Goal: Information Seeking & Learning: Learn about a topic

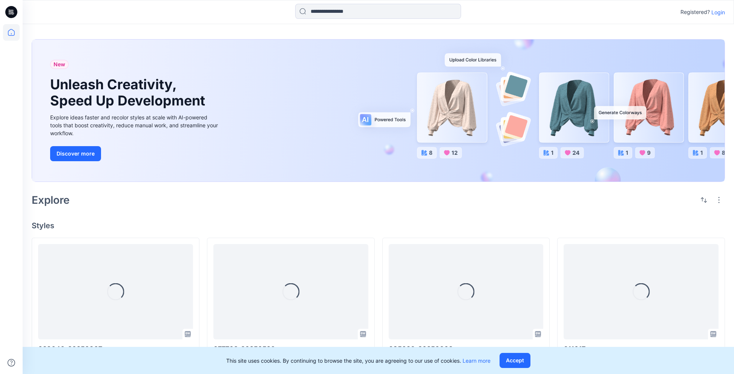
click at [717, 12] on p "Login" at bounding box center [718, 12] width 14 height 8
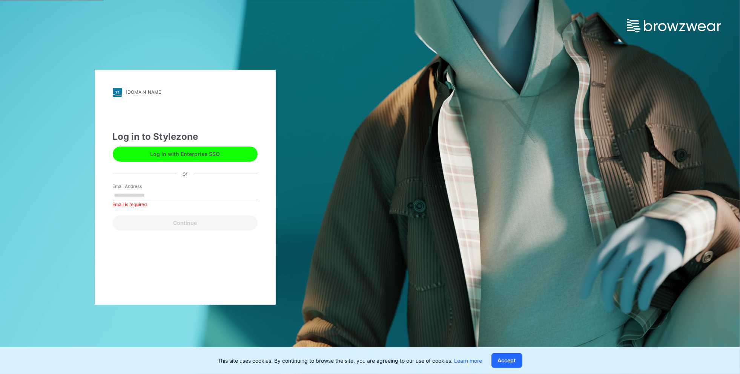
drag, startPoint x: 211, startPoint y: 141, endPoint x: 207, endPoint y: 152, distance: 11.2
click at [211, 142] on div "Log in to Stylezone" at bounding box center [185, 137] width 145 height 14
click at [207, 152] on button "Log in with Enterprise SSO" at bounding box center [185, 154] width 145 height 15
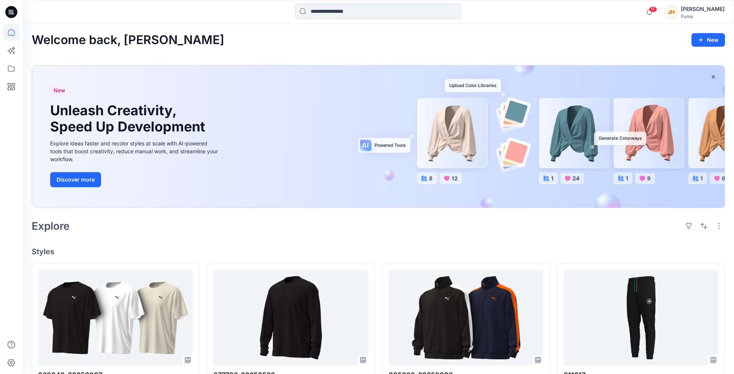
click at [322, 15] on input at bounding box center [378, 11] width 166 height 15
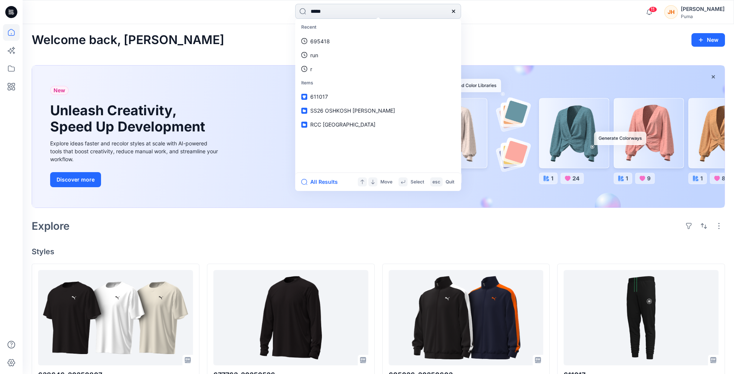
type input "******"
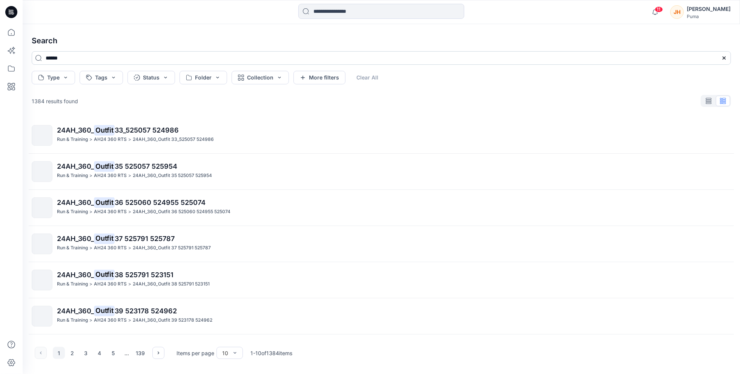
click at [105, 60] on input "******" at bounding box center [381, 58] width 699 height 14
type input "*******"
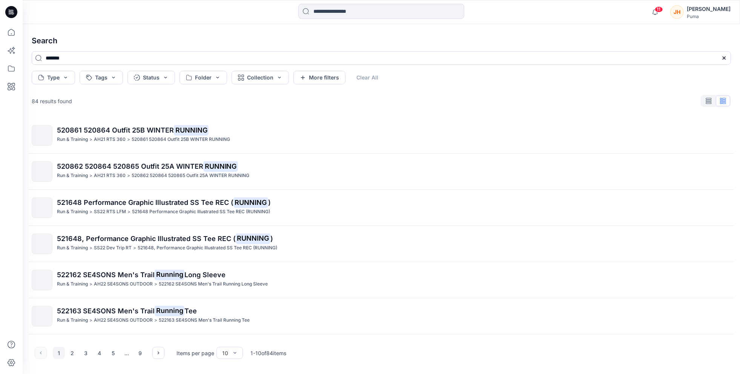
click at [12, 12] on icon at bounding box center [11, 12] width 12 height 12
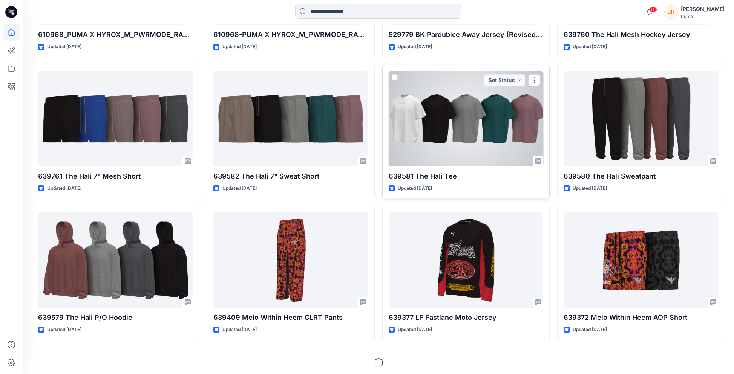
scroll to position [766, 0]
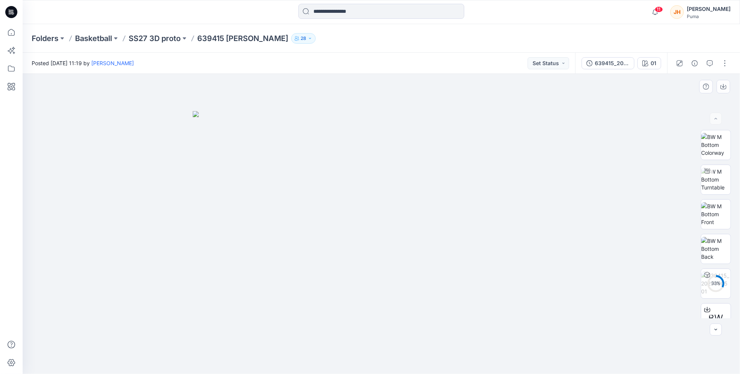
drag, startPoint x: 443, startPoint y: 257, endPoint x: 442, endPoint y: 222, distance: 35.1
click at [442, 222] on img at bounding box center [381, 243] width 377 height 264
click at [523, 256] on img at bounding box center [381, 243] width 377 height 264
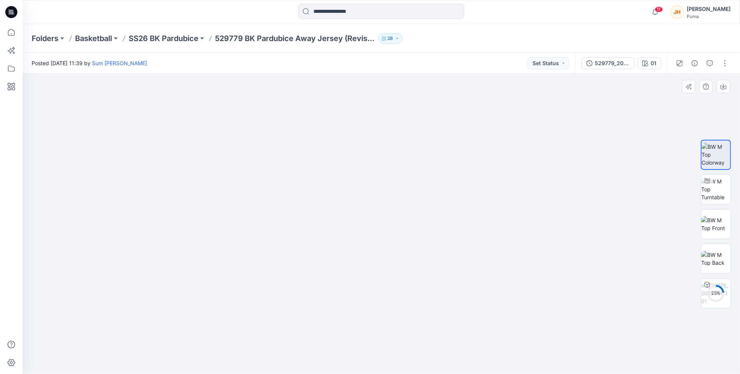
drag, startPoint x: 376, startPoint y: 253, endPoint x: 376, endPoint y: 206, distance: 46.8
click at [376, 206] on img at bounding box center [381, 185] width 377 height 377
click at [714, 193] on img at bounding box center [715, 190] width 29 height 24
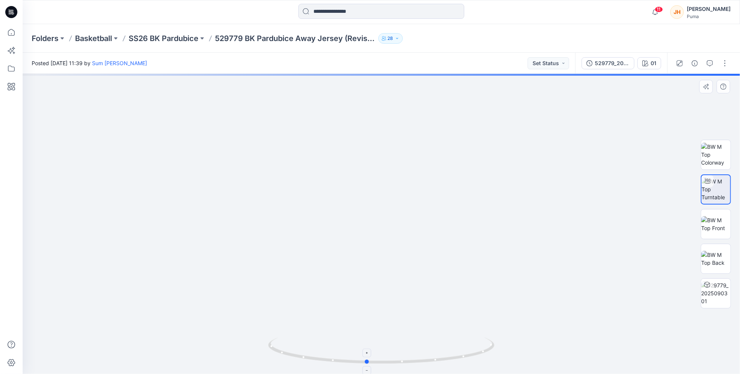
drag, startPoint x: 447, startPoint y: 360, endPoint x: 423, endPoint y: 302, distance: 62.4
click at [433, 346] on icon at bounding box center [382, 352] width 228 height 28
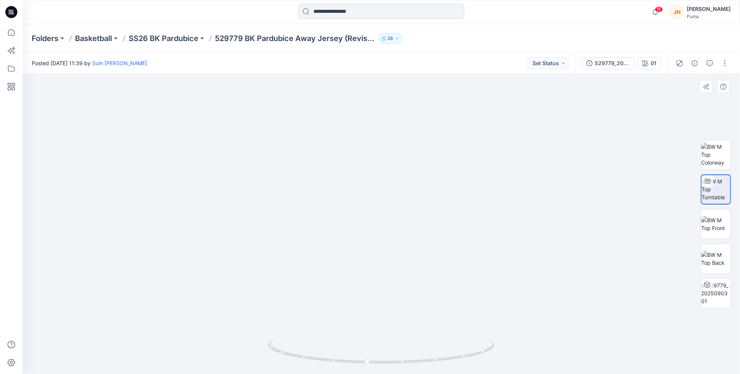
drag, startPoint x: 507, startPoint y: 233, endPoint x: 474, endPoint y: 235, distance: 33.6
click at [474, 235] on img at bounding box center [347, 12] width 1154 height 726
drag, startPoint x: 366, startPoint y: 229, endPoint x: 412, endPoint y: 228, distance: 45.3
click at [412, 228] on img at bounding box center [381, 168] width 527 height 414
drag, startPoint x: 396, startPoint y: 230, endPoint x: 419, endPoint y: 240, distance: 24.9
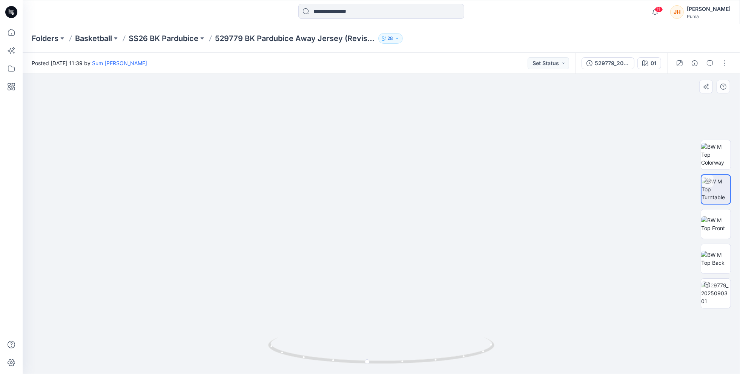
drag, startPoint x: 415, startPoint y: 246, endPoint x: 461, endPoint y: 255, distance: 46.9
click at [461, 255] on img at bounding box center [381, 174] width 527 height 402
drag, startPoint x: 414, startPoint y: 350, endPoint x: 525, endPoint y: 344, distance: 111.0
click at [525, 344] on div at bounding box center [381, 224] width 717 height 300
drag, startPoint x: 452, startPoint y: 359, endPoint x: 348, endPoint y: 351, distance: 104.7
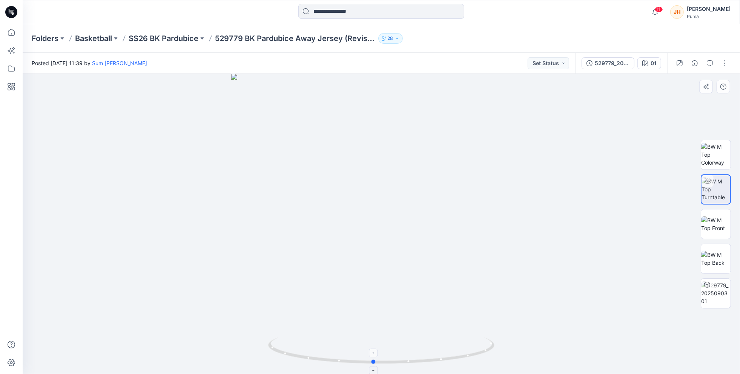
click at [348, 351] on icon at bounding box center [382, 352] width 228 height 28
